Goal: Information Seeking & Learning: Check status

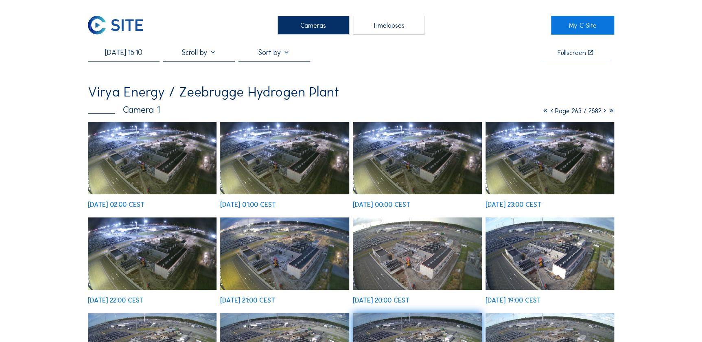
click at [126, 61] on div "[DATE] 15:10 Fullscreen Virya Energy / Zeebrugge Hydrogen Plant Camera 1 Page 2…" at bounding box center [351, 271] width 527 height 446
drag, startPoint x: 126, startPoint y: 61, endPoint x: 127, endPoint y: 56, distance: 5.4
click at [127, 56] on input "[DATE] 15:10" at bounding box center [124, 52] width 72 height 9
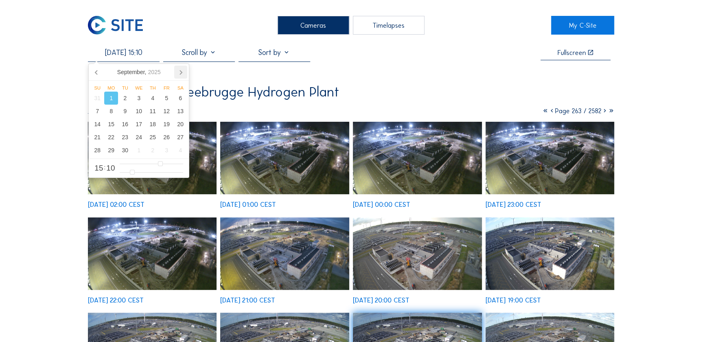
click at [179, 74] on icon at bounding box center [180, 72] width 13 height 13
click at [127, 112] on div "7" at bounding box center [125, 111] width 14 height 13
type input "[DATE] 14:10"
type input "14"
type input "[DATE] 15:10"
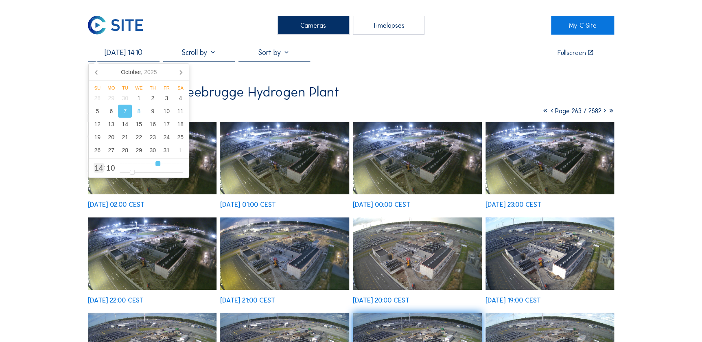
type input "15"
type input "[DATE] 16:10"
type input "16"
type input "[DATE] 17:10"
drag, startPoint x: 157, startPoint y: 163, endPoint x: 165, endPoint y: 166, distance: 8.1
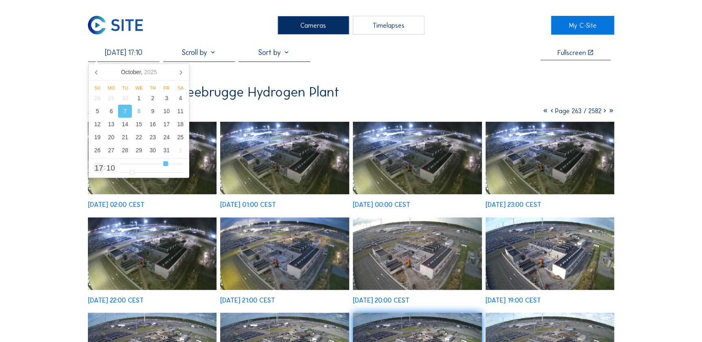
type input "17"
click at [165, 166] on input "range" at bounding box center [151, 163] width 63 height 7
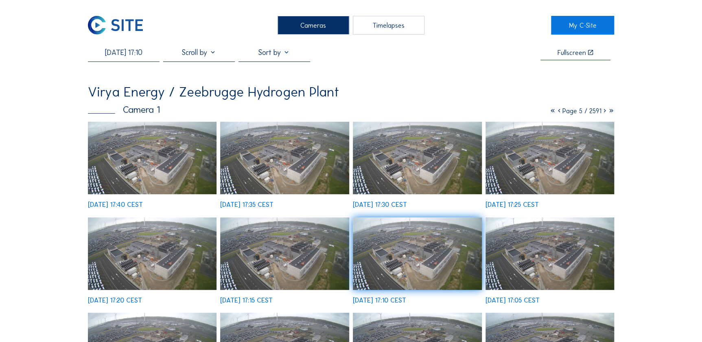
click at [455, 265] on img at bounding box center [417, 253] width 129 height 72
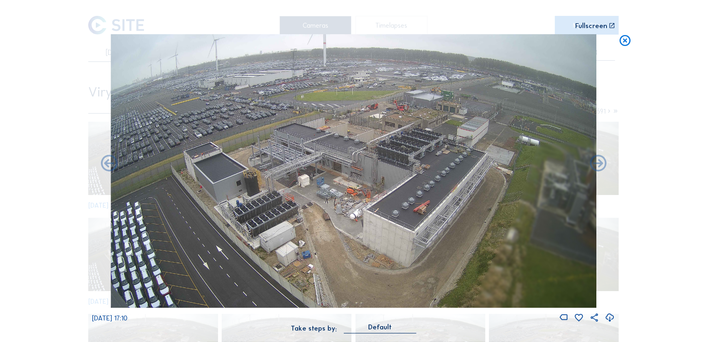
click at [197, 170] on img at bounding box center [354, 171] width 486 height 274
click at [111, 164] on icon at bounding box center [109, 164] width 20 height 20
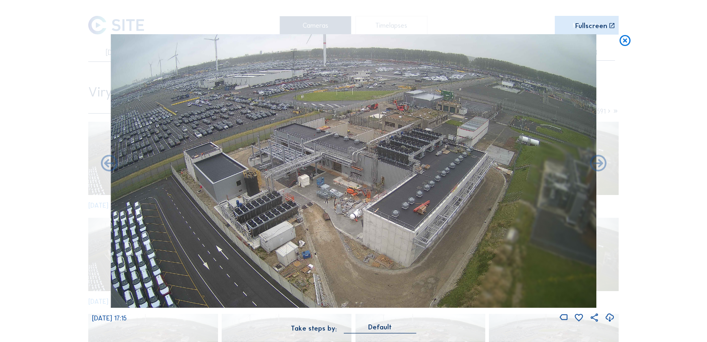
click at [111, 164] on icon at bounding box center [109, 164] width 20 height 20
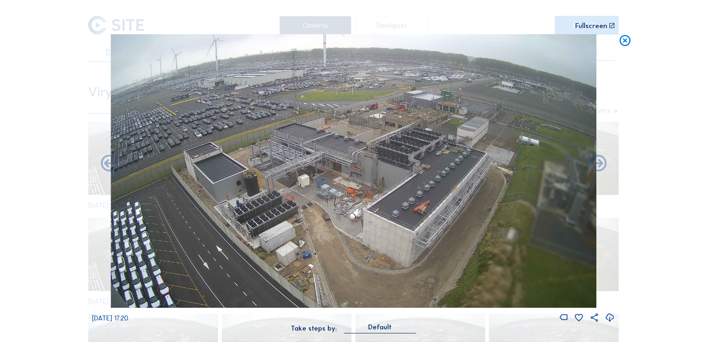
click at [111, 164] on icon at bounding box center [109, 164] width 20 height 20
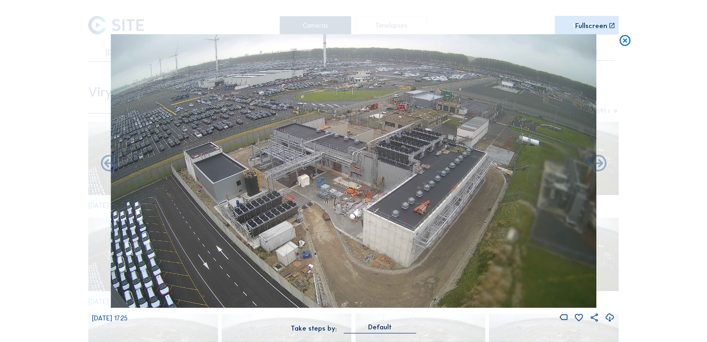
click at [111, 164] on icon at bounding box center [109, 164] width 20 height 20
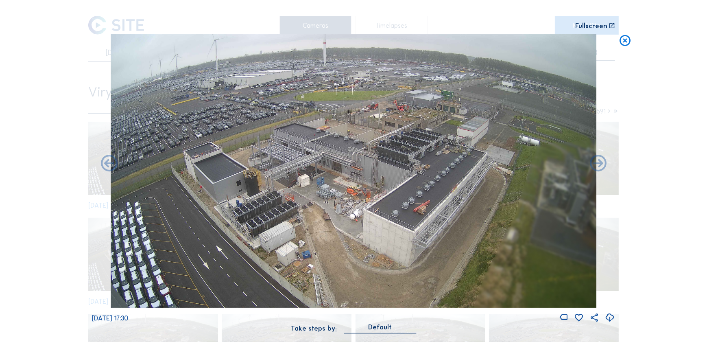
click at [111, 164] on div "Scroll to travel through time | Press 'Alt' Button + Scroll to Zoom | Click and…" at bounding box center [353, 171] width 707 height 342
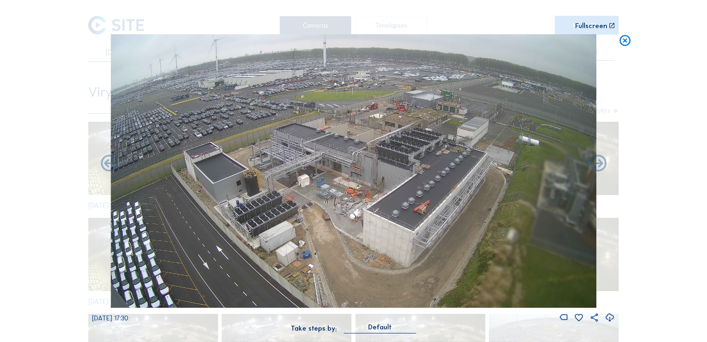
click at [111, 164] on icon at bounding box center [109, 164] width 20 height 20
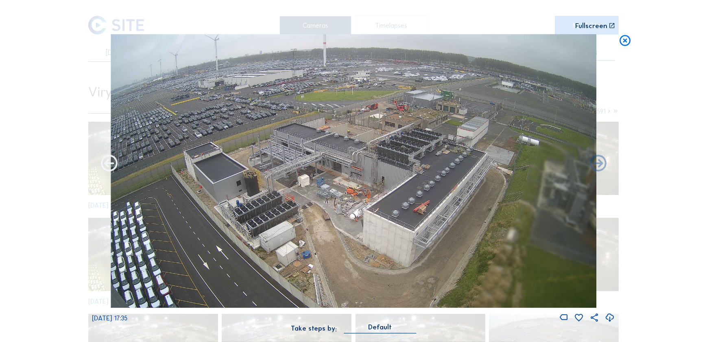
click at [111, 164] on icon at bounding box center [109, 164] width 20 height 20
click at [604, 166] on icon at bounding box center [599, 164] width 20 height 20
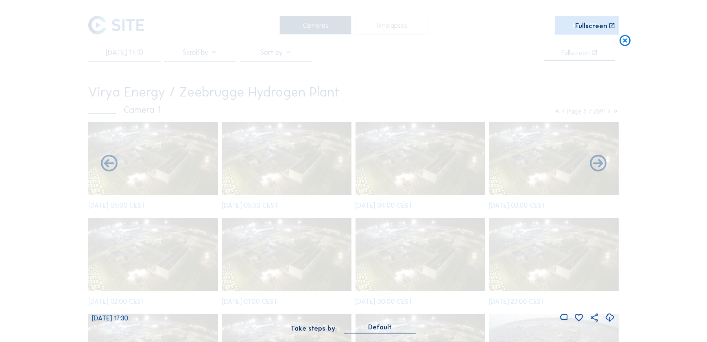
click at [604, 166] on icon at bounding box center [599, 164] width 20 height 20
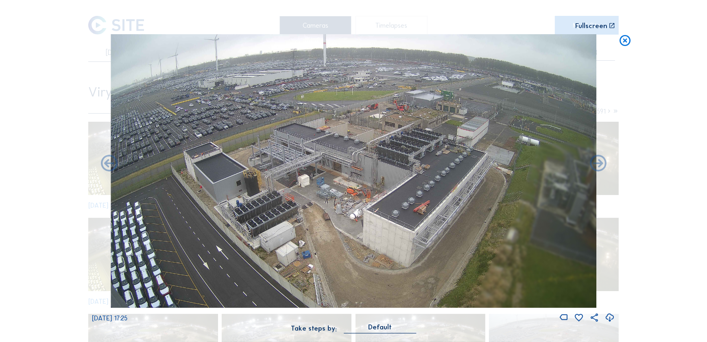
click at [604, 166] on icon at bounding box center [599, 164] width 20 height 20
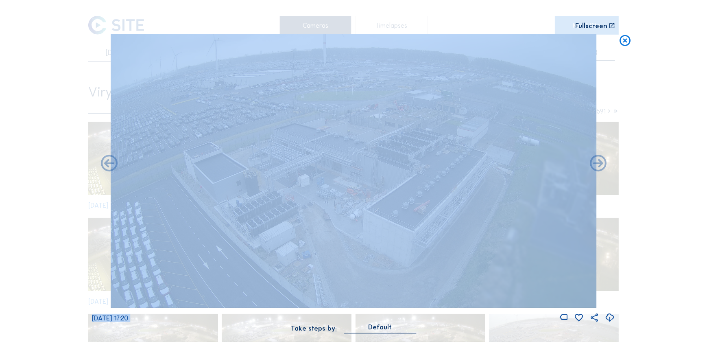
click at [604, 166] on icon at bounding box center [599, 164] width 20 height 20
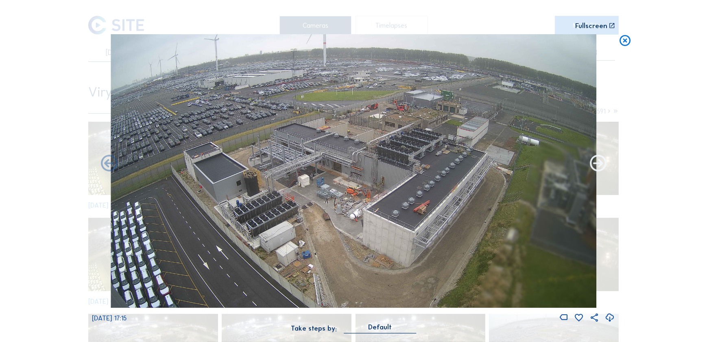
click at [602, 166] on icon at bounding box center [599, 164] width 20 height 20
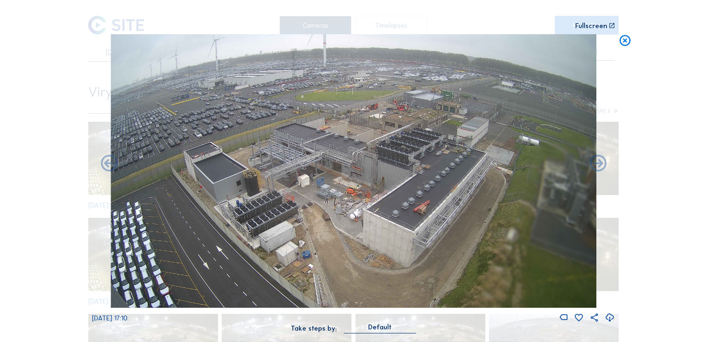
click at [602, 166] on icon at bounding box center [599, 164] width 20 height 20
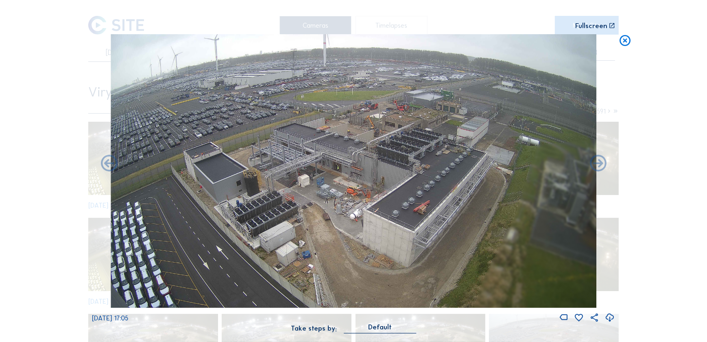
click at [602, 166] on icon at bounding box center [599, 164] width 20 height 20
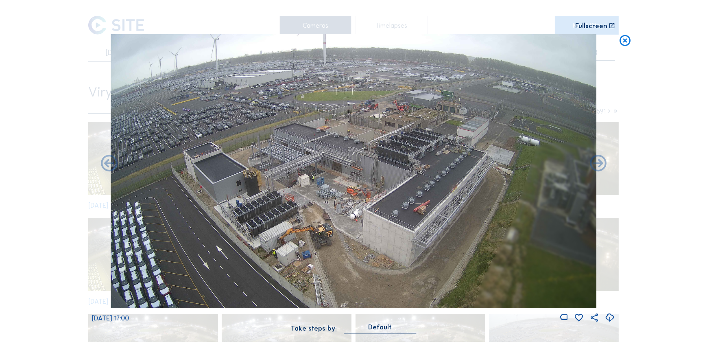
click at [602, 166] on icon at bounding box center [599, 164] width 20 height 20
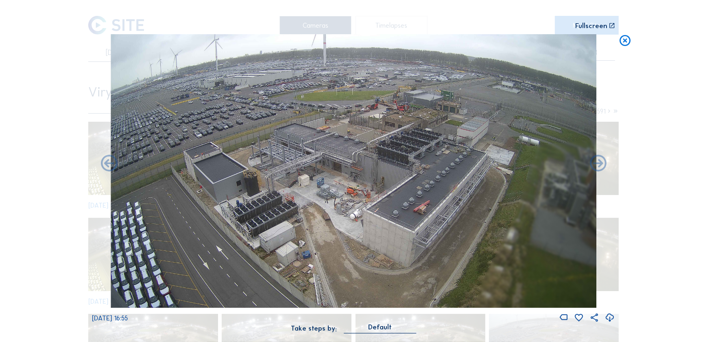
click at [602, 166] on icon at bounding box center [599, 164] width 20 height 20
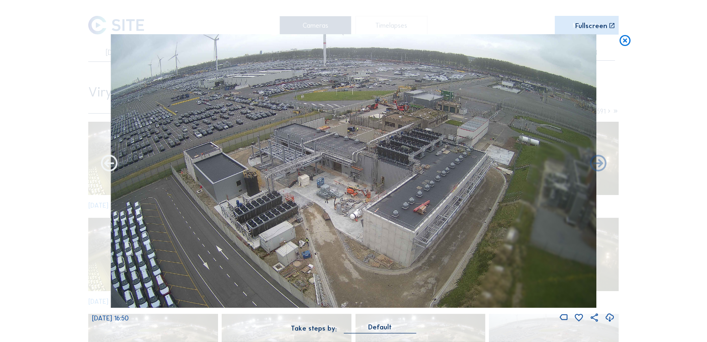
click at [112, 169] on icon at bounding box center [109, 164] width 20 height 20
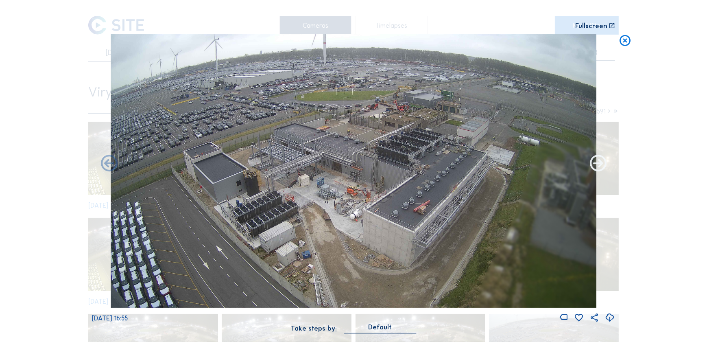
click at [594, 159] on icon at bounding box center [599, 164] width 20 height 20
click at [585, 163] on img at bounding box center [354, 171] width 486 height 274
click at [591, 163] on icon at bounding box center [599, 164] width 20 height 20
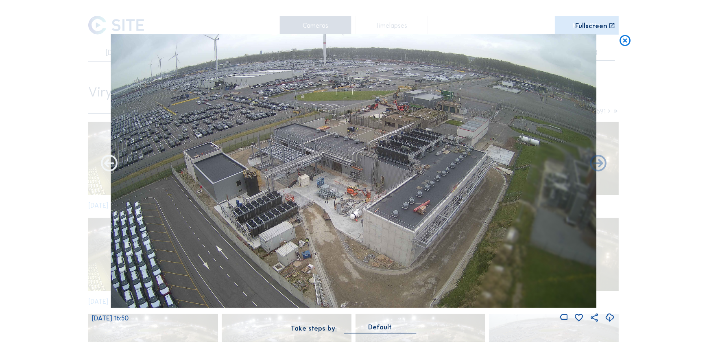
click at [105, 161] on icon at bounding box center [109, 164] width 20 height 20
click at [105, 162] on icon at bounding box center [109, 164] width 20 height 20
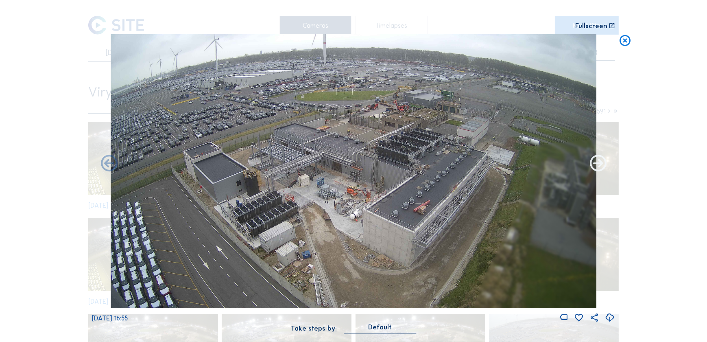
click at [596, 160] on icon at bounding box center [599, 164] width 20 height 20
click at [596, 165] on icon at bounding box center [599, 164] width 20 height 20
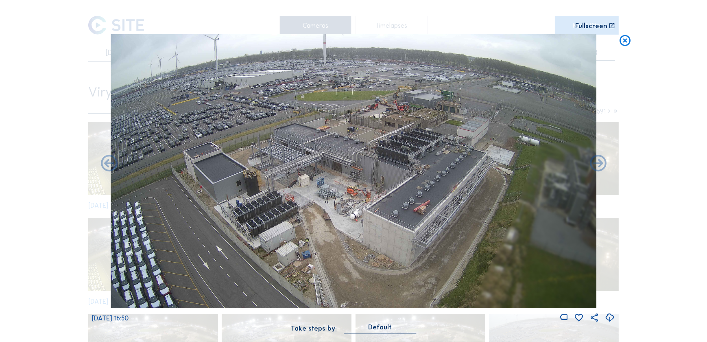
click at [596, 165] on icon at bounding box center [599, 164] width 20 height 20
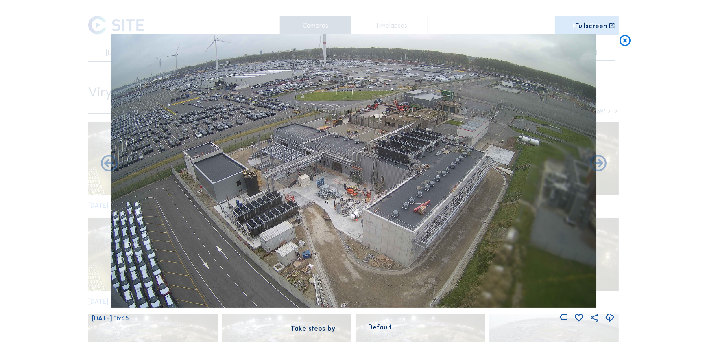
click at [596, 165] on icon at bounding box center [599, 164] width 20 height 20
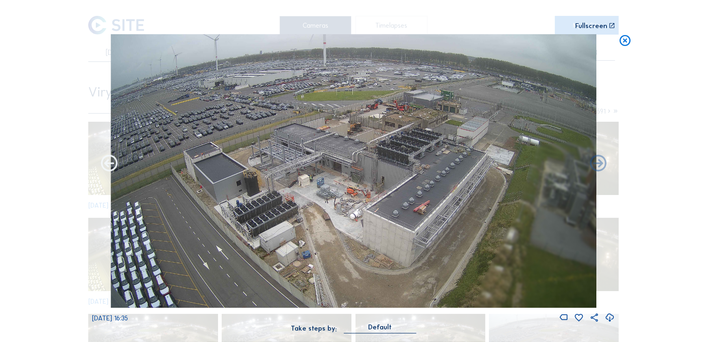
click at [115, 162] on icon at bounding box center [109, 164] width 20 height 20
click at [117, 162] on icon at bounding box center [109, 164] width 20 height 20
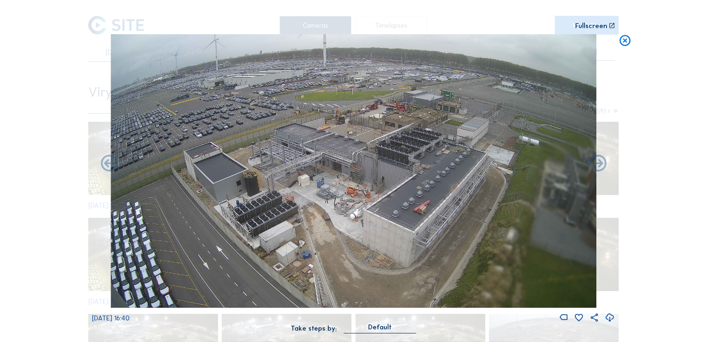
click at [117, 162] on icon at bounding box center [109, 164] width 20 height 20
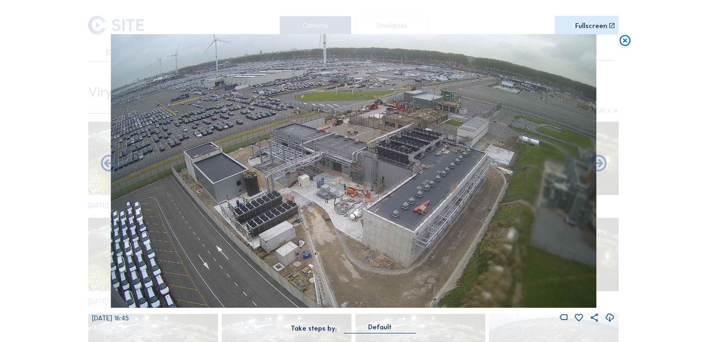
click at [117, 162] on icon at bounding box center [109, 164] width 20 height 20
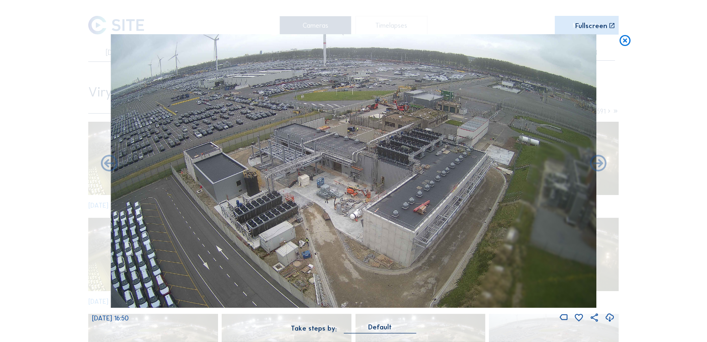
click at [117, 162] on icon at bounding box center [109, 164] width 20 height 20
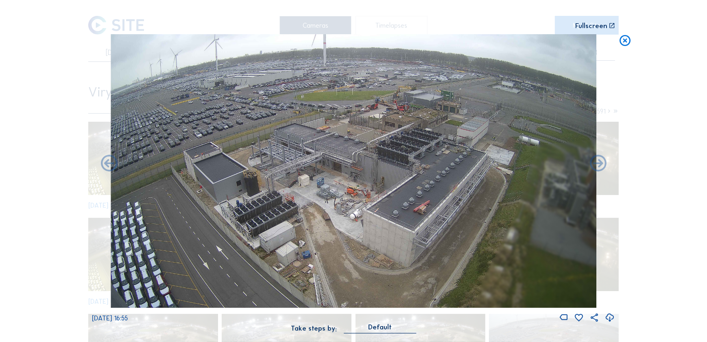
click at [117, 162] on icon at bounding box center [109, 164] width 20 height 20
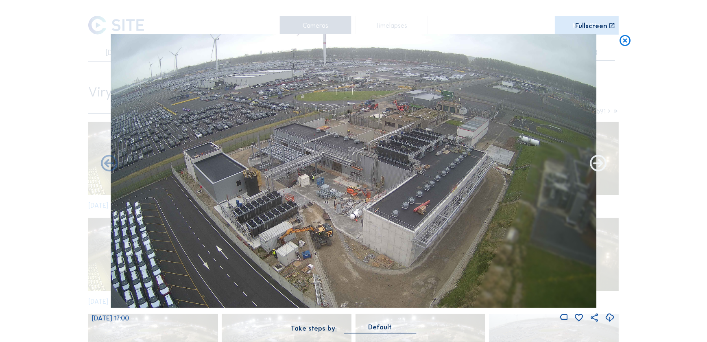
click at [601, 158] on icon at bounding box center [599, 164] width 20 height 20
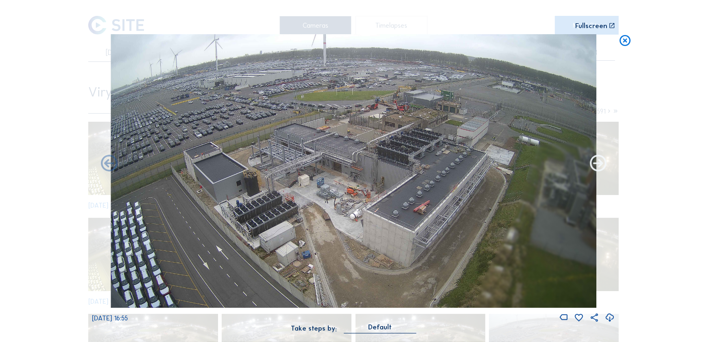
click at [595, 169] on icon at bounding box center [599, 164] width 20 height 20
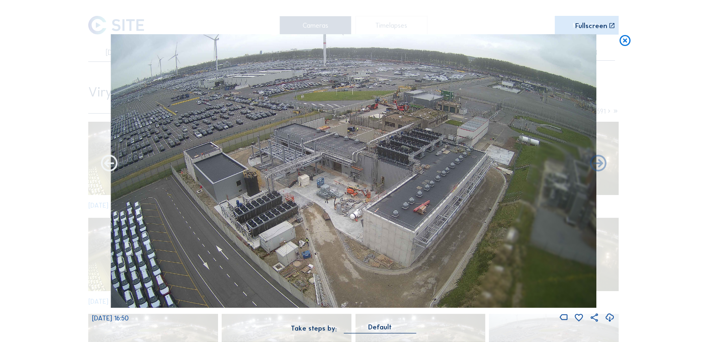
click at [104, 170] on icon at bounding box center [109, 164] width 20 height 20
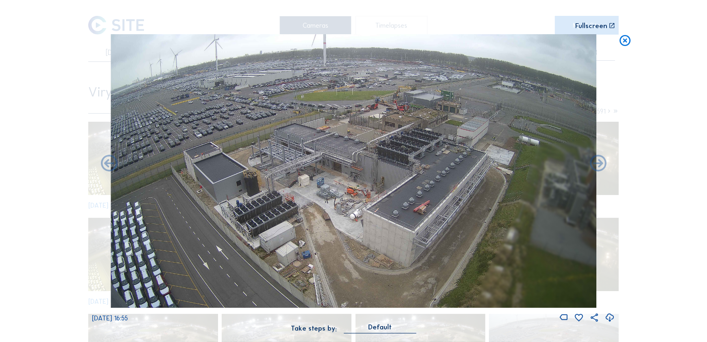
click at [104, 170] on icon at bounding box center [109, 164] width 20 height 20
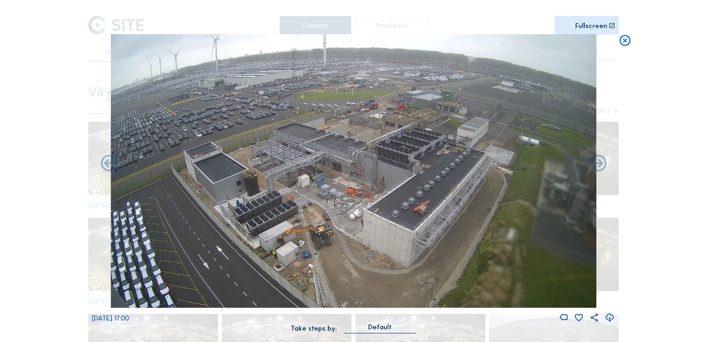
click at [104, 170] on icon at bounding box center [109, 164] width 20 height 20
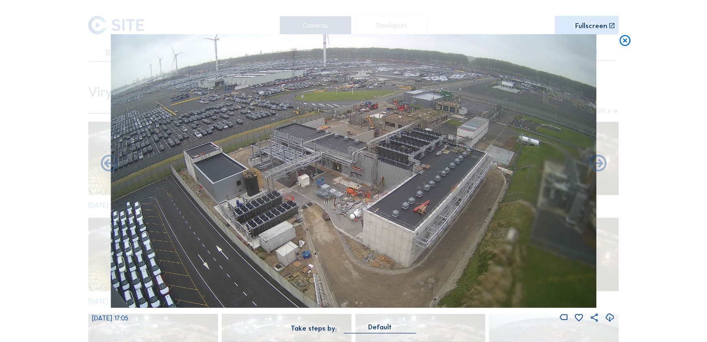
click at [104, 170] on icon at bounding box center [109, 164] width 20 height 20
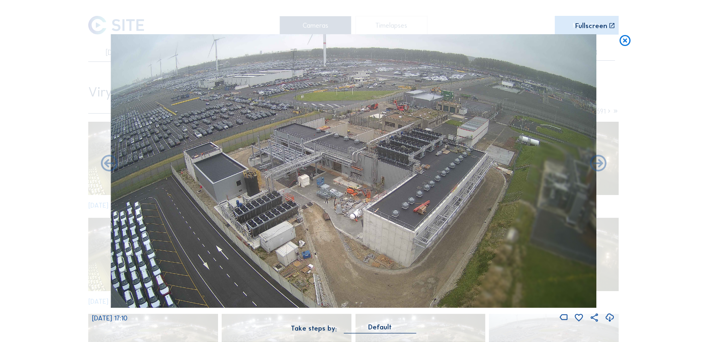
click at [104, 170] on icon at bounding box center [109, 164] width 20 height 20
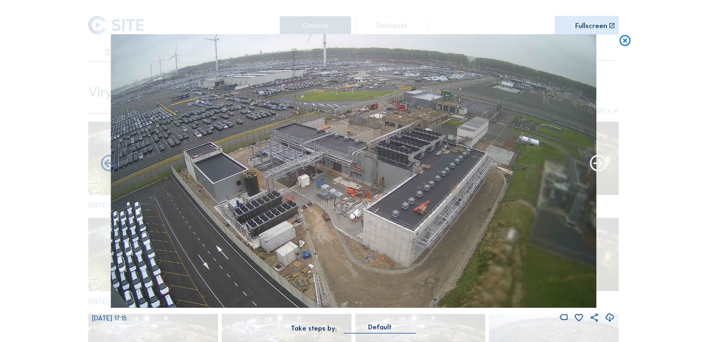
click at [590, 156] on icon at bounding box center [599, 164] width 20 height 20
click at [598, 161] on icon at bounding box center [599, 164] width 20 height 20
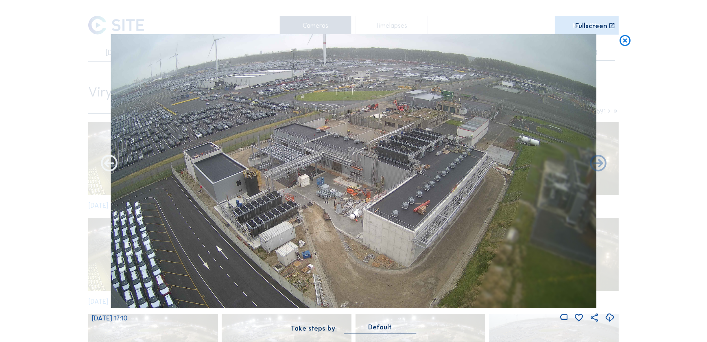
click at [108, 162] on icon at bounding box center [109, 164] width 20 height 20
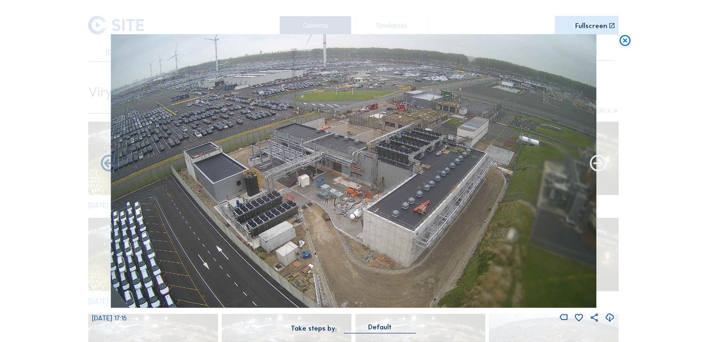
click at [594, 160] on icon at bounding box center [599, 164] width 20 height 20
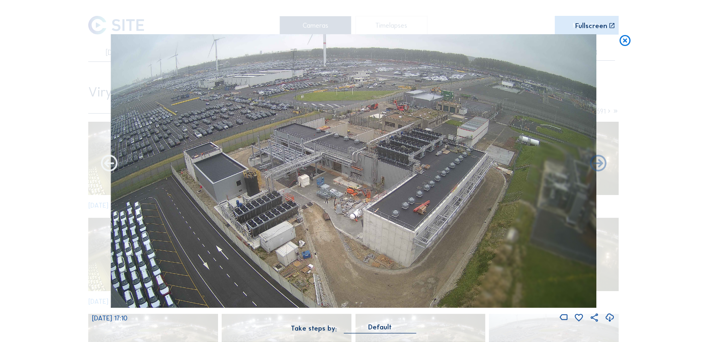
click at [118, 166] on icon at bounding box center [109, 164] width 20 height 20
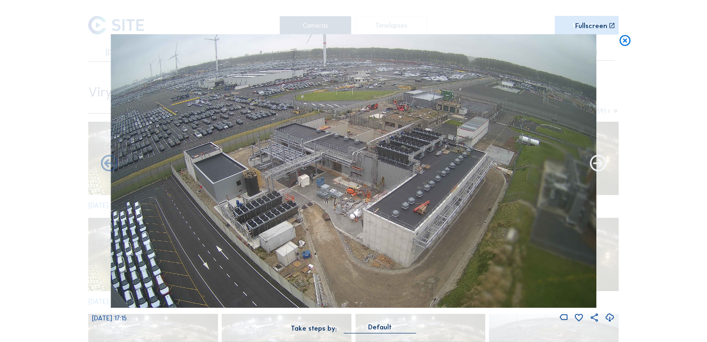
click at [596, 169] on icon at bounding box center [599, 164] width 20 height 20
click at [597, 167] on icon at bounding box center [599, 164] width 20 height 20
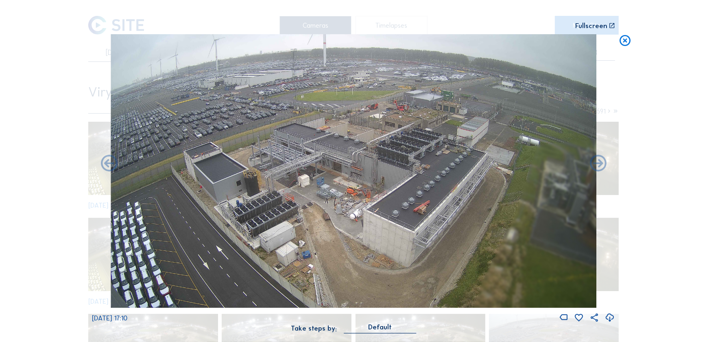
click at [597, 167] on icon at bounding box center [599, 164] width 20 height 20
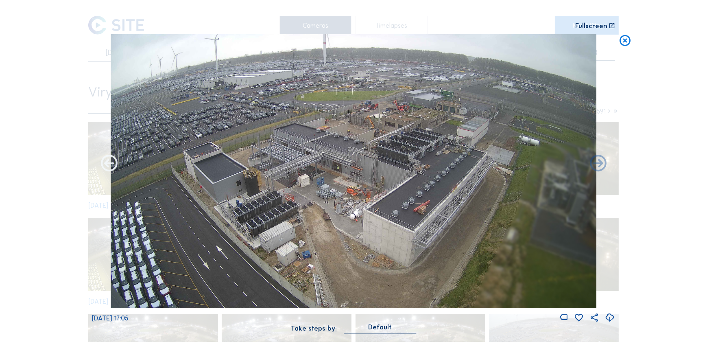
click at [108, 167] on icon at bounding box center [109, 164] width 20 height 20
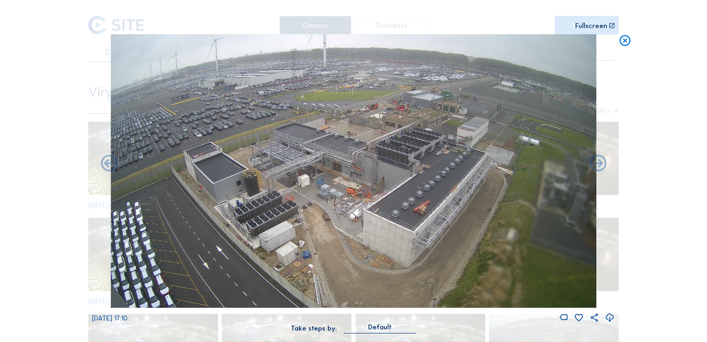
click at [108, 167] on icon at bounding box center [109, 164] width 20 height 20
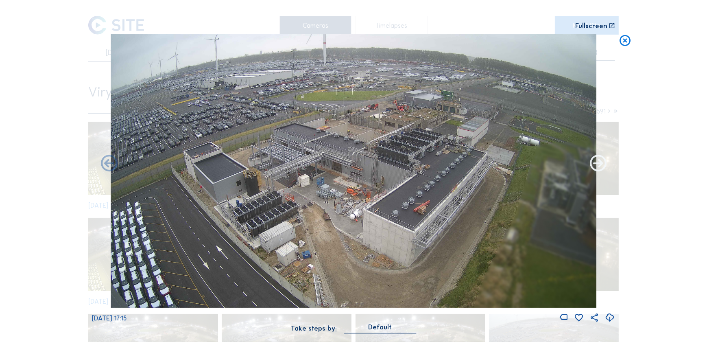
click at [593, 166] on icon at bounding box center [599, 164] width 20 height 20
click at [595, 163] on icon at bounding box center [599, 164] width 20 height 20
click at [602, 161] on icon at bounding box center [599, 164] width 20 height 20
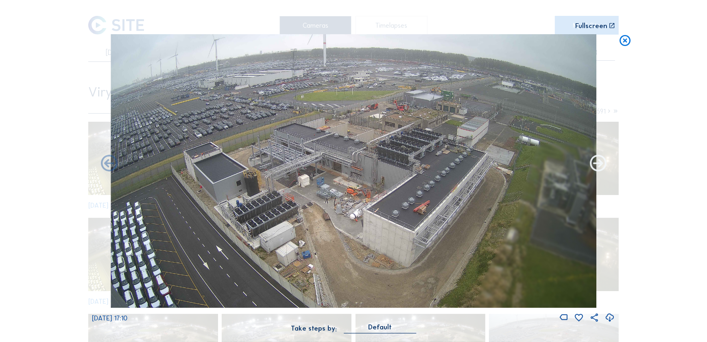
click at [601, 164] on icon at bounding box center [599, 164] width 20 height 20
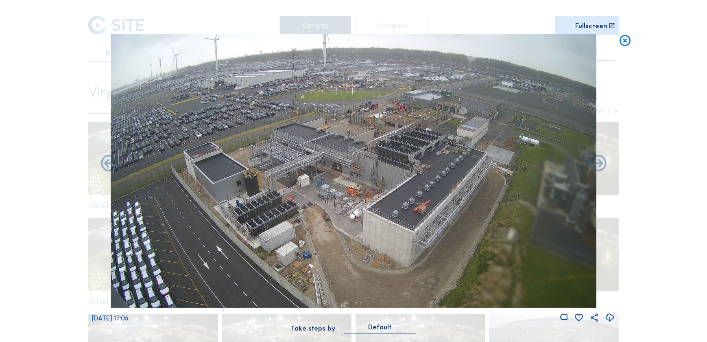
click at [601, 164] on icon at bounding box center [599, 164] width 20 height 20
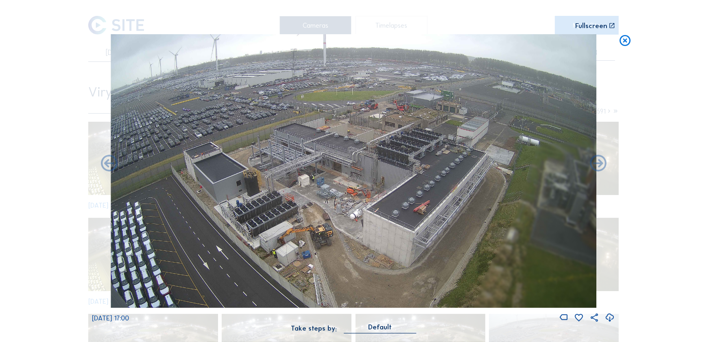
click at [601, 164] on icon at bounding box center [599, 164] width 20 height 20
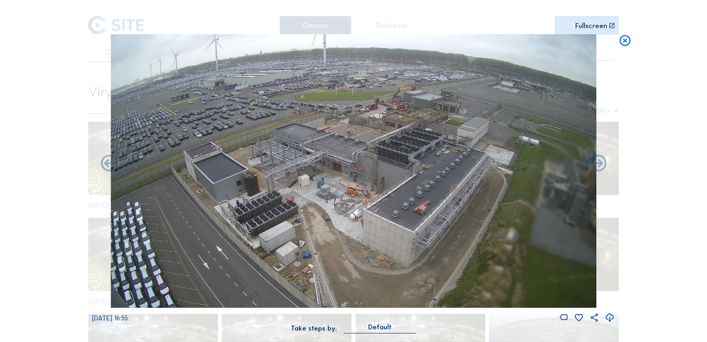
click at [601, 164] on icon at bounding box center [599, 164] width 20 height 20
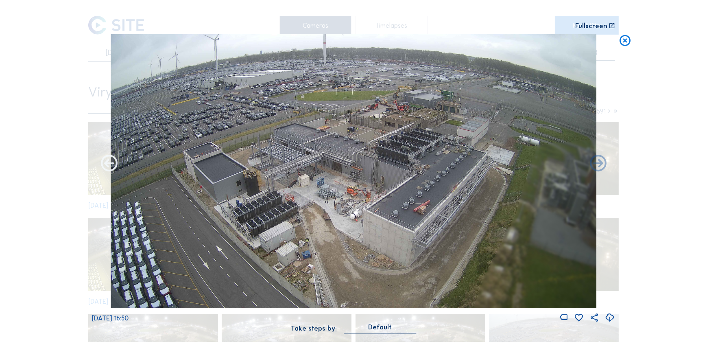
click at [106, 164] on icon at bounding box center [109, 164] width 20 height 20
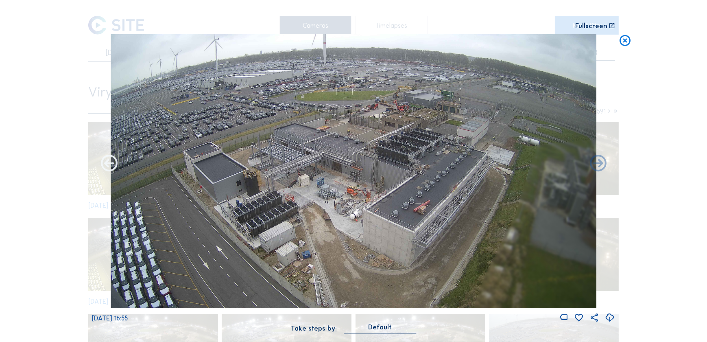
click at [103, 162] on icon at bounding box center [109, 164] width 20 height 20
click at [107, 162] on icon at bounding box center [109, 164] width 20 height 20
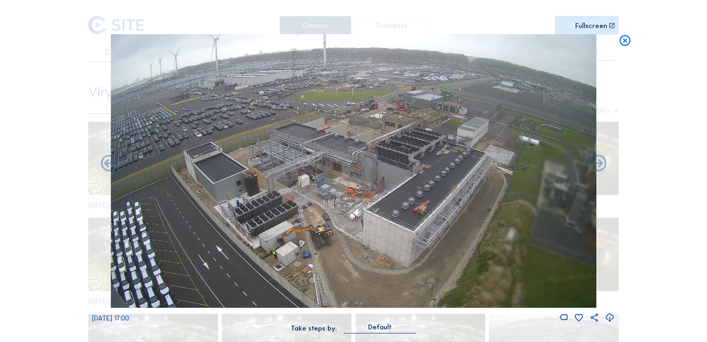
click at [107, 162] on icon at bounding box center [109, 164] width 20 height 20
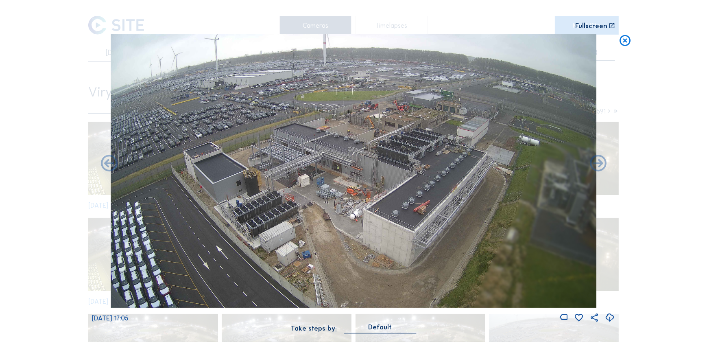
click at [107, 162] on icon at bounding box center [109, 164] width 20 height 20
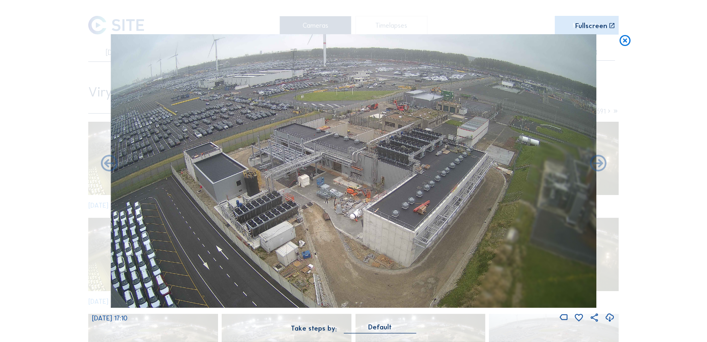
click at [107, 162] on icon at bounding box center [109, 164] width 20 height 20
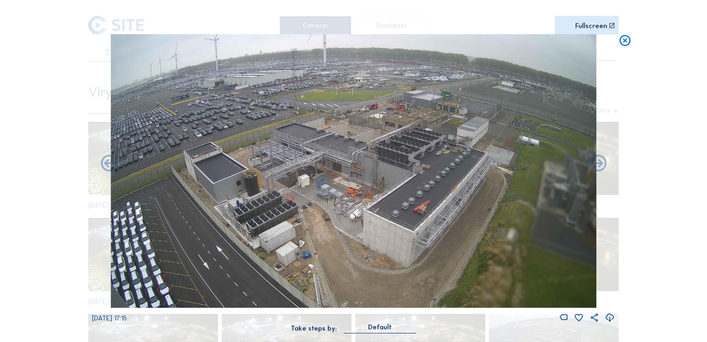
click at [107, 162] on icon at bounding box center [109, 164] width 20 height 20
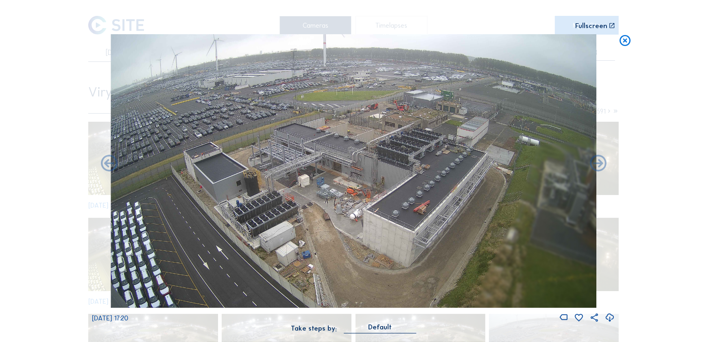
click at [107, 162] on icon at bounding box center [109, 164] width 20 height 20
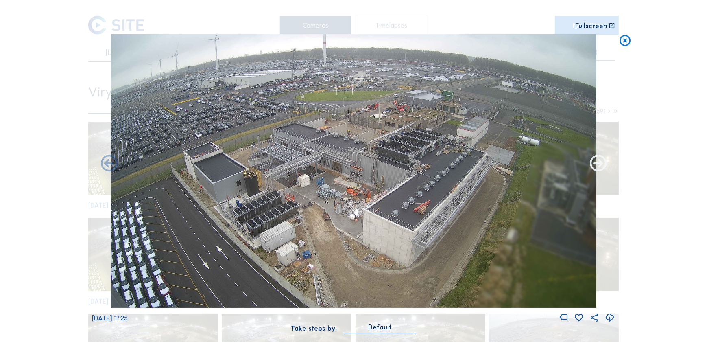
click at [595, 164] on icon at bounding box center [599, 164] width 20 height 20
